Goal: Task Accomplishment & Management: Complete application form

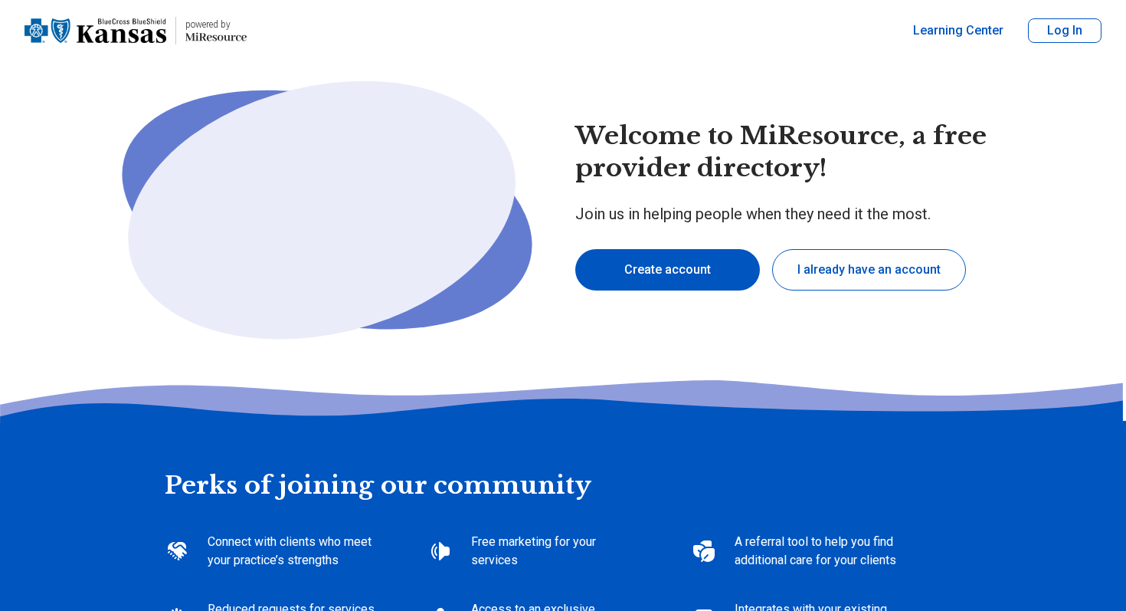
type textarea "*"
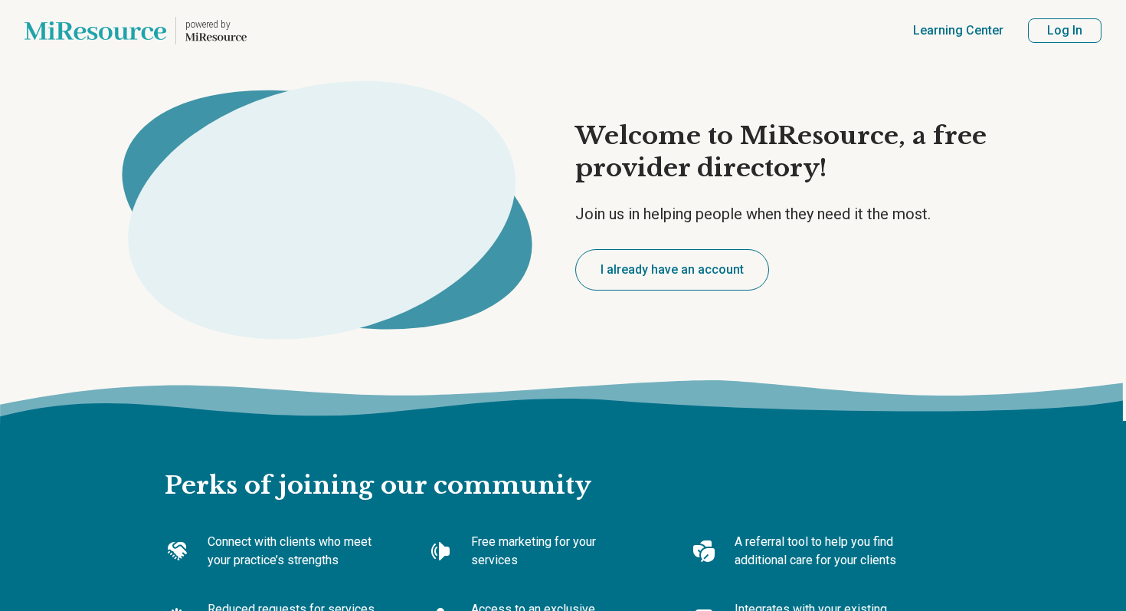
type textarea "*"
